Goal: Information Seeking & Learning: Learn about a topic

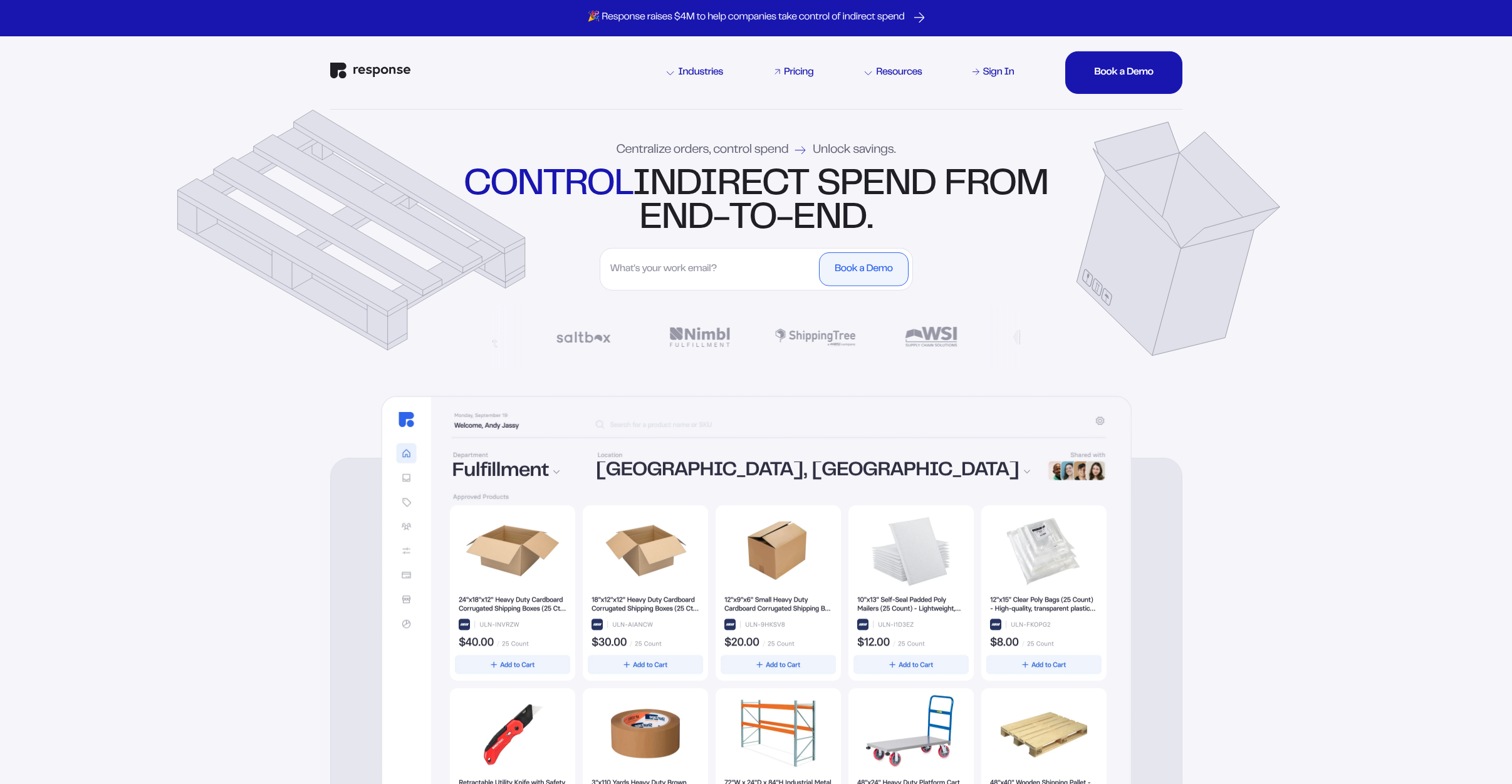
click at [797, 74] on div "Pricing" at bounding box center [799, 72] width 29 height 10
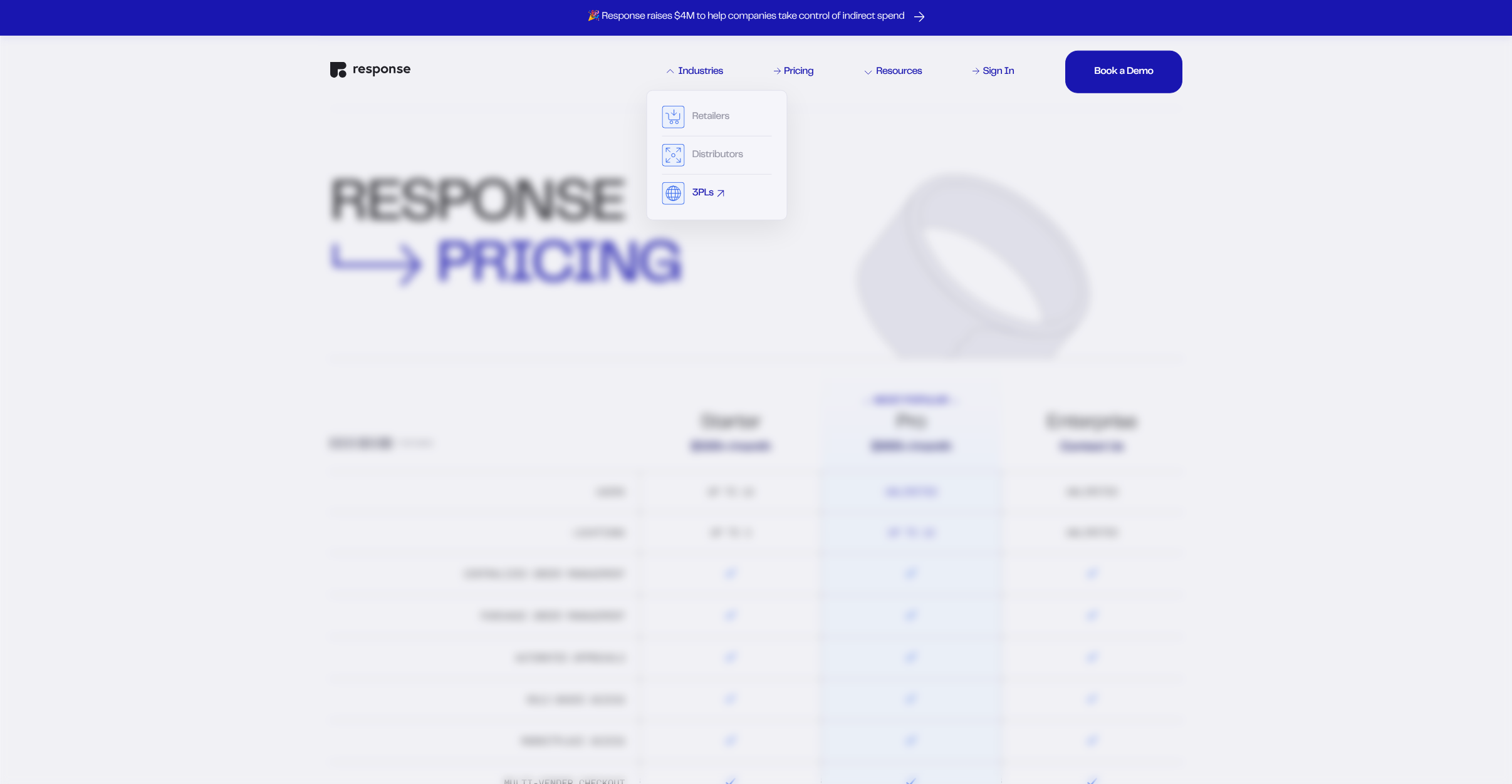
click at [673, 190] on rect at bounding box center [673, 193] width 22 height 22
click at [702, 194] on div "3PLs" at bounding box center [702, 193] width 21 height 10
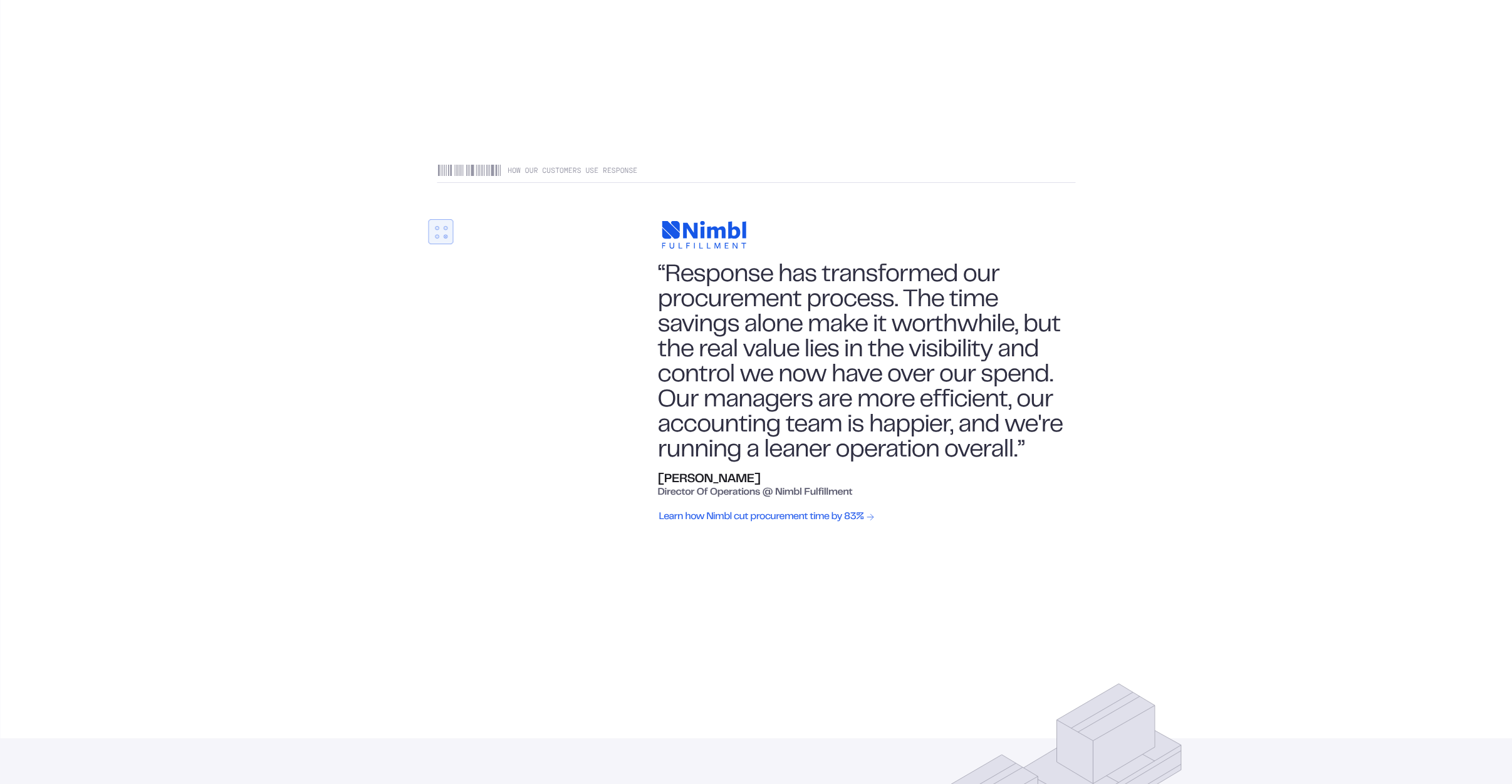
scroll to position [624, 0]
